Goal: Information Seeking & Learning: Learn about a topic

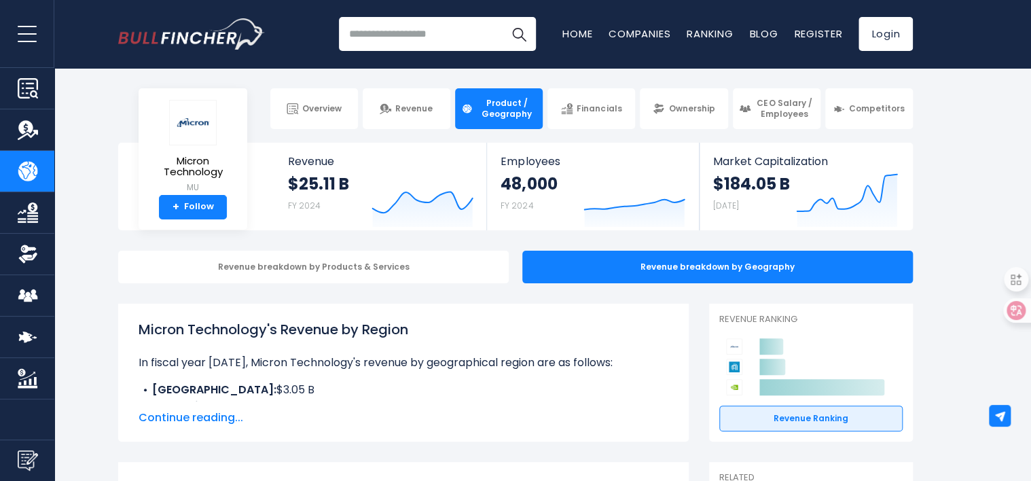
click at [442, 308] on div "Micron Technology's Revenue by Region In fiscal year [DATE], Micron Technology'…" at bounding box center [403, 373] width 571 height 138
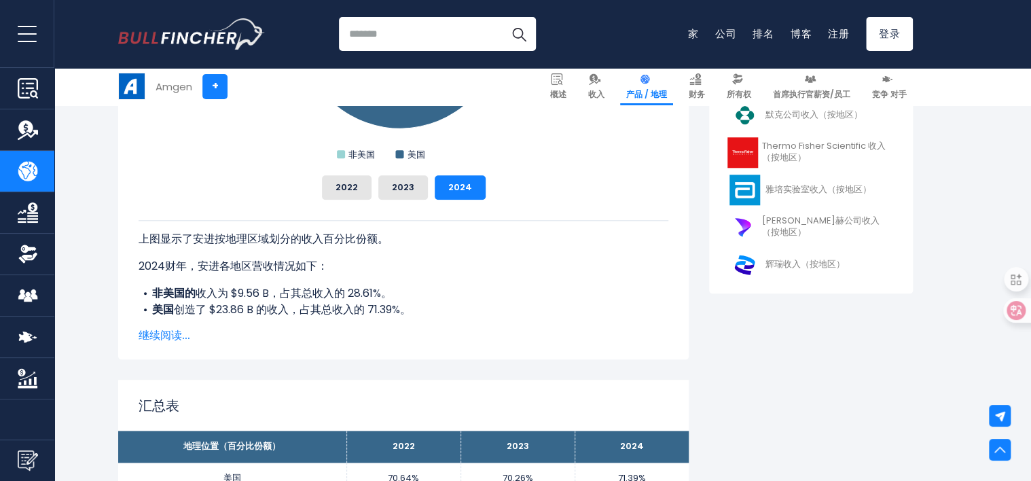
scroll to position [340, 0]
